Goal: Book appointment/travel/reservation

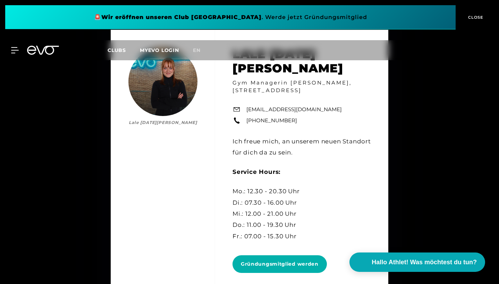
click at [446, 51] on div "Clubs MYEVO LOGIN en" at bounding box center [291, 50] width 368 height 8
click at [470, 42] on div "MyEVO Login Über EVO Mitgliedschaften Probetraining TAGESPASS EVO Studios [GEOG…" at bounding box center [249, 50] width 496 height 20
click at [22, 49] on div "MyEVO Login Über EVO Mitgliedschaften Probetraining TAGESPASS EVO Studios [GEOG…" at bounding box center [11, 50] width 24 height 6
click at [10, 52] on div at bounding box center [10, 50] width 21 height 6
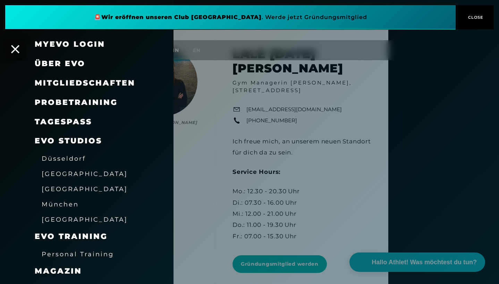
click at [104, 105] on span "Probetraining" at bounding box center [76, 102] width 83 height 9
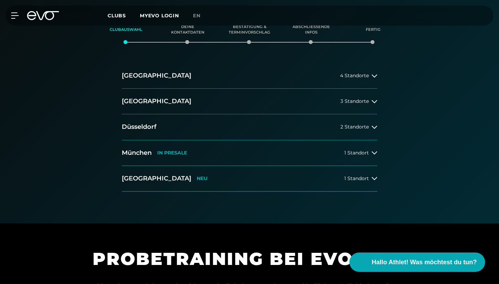
scroll to position [168, 0]
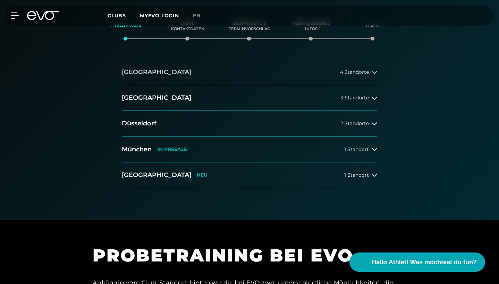
click at [249, 76] on button "[GEOGRAPHIC_DATA] 4 Standorte" at bounding box center [249, 73] width 255 height 26
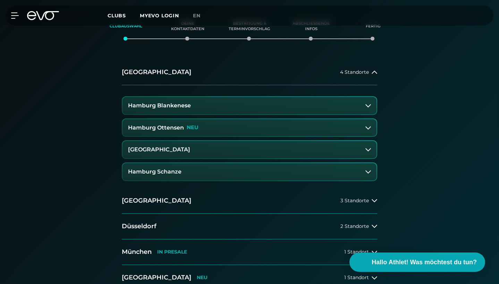
click at [218, 128] on button "Hamburg Ottensen NEU" at bounding box center [249, 127] width 254 height 17
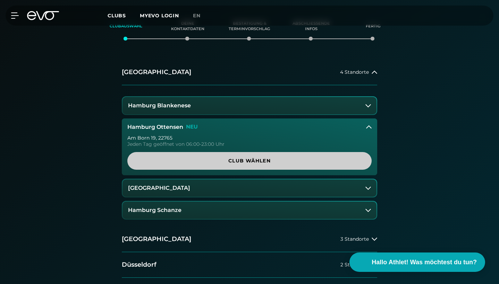
click at [241, 159] on span "Club wählen" at bounding box center [249, 160] width 227 height 7
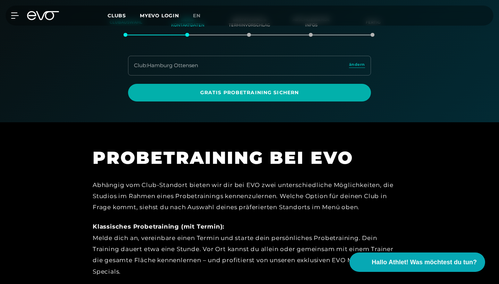
scroll to position [145, 0]
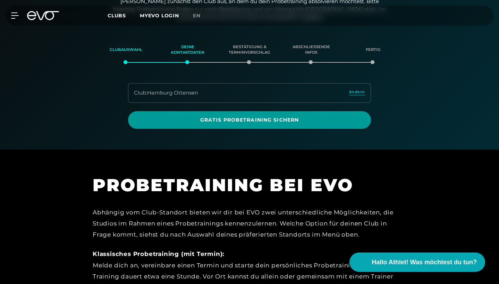
click at [247, 114] on span "Gratis Probetraining sichern" at bounding box center [249, 120] width 243 height 18
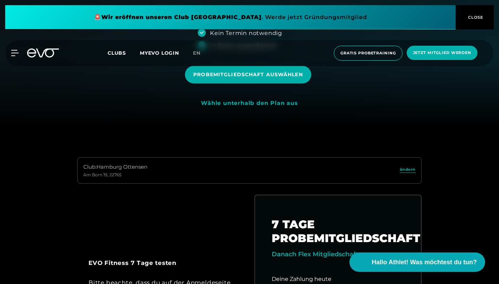
scroll to position [124, 0]
